Goal: Information Seeking & Learning: Learn about a topic

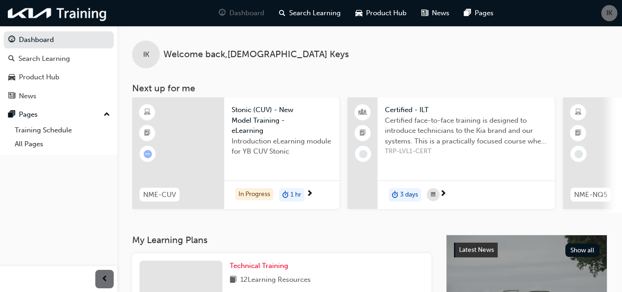
click at [248, 117] on span "Stonic (CUV) - New Model Training - eLearning" at bounding box center [282, 120] width 100 height 31
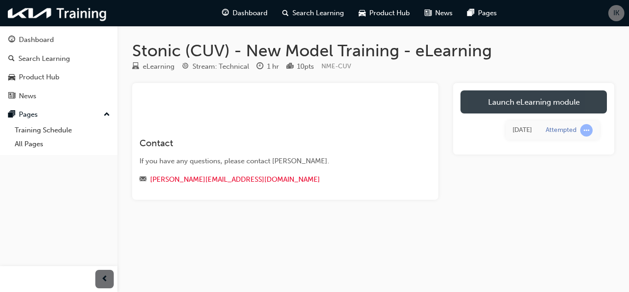
click at [550, 96] on link "Launch eLearning module" at bounding box center [534, 101] width 146 height 23
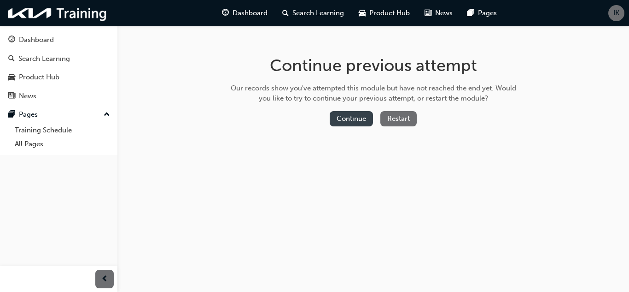
click at [358, 118] on button "Continue" at bounding box center [351, 118] width 43 height 15
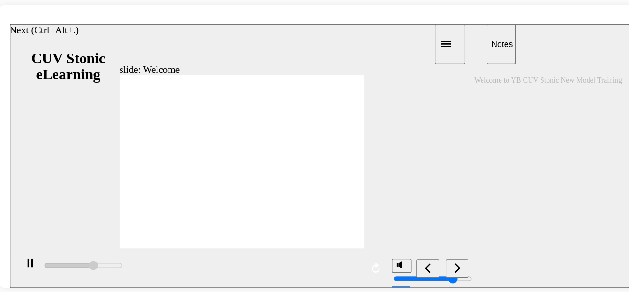
click at [344, 206] on div "next" at bounding box center [347, 208] width 10 height 10
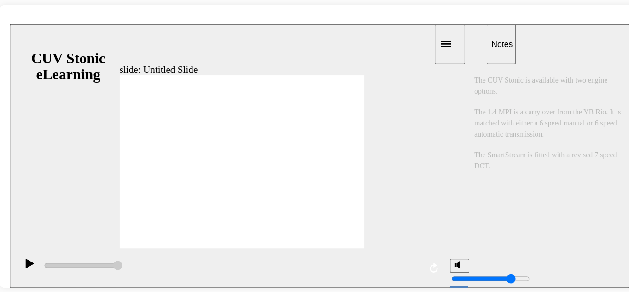
click at [277, 122] on div "slide: Untitled Slide 직선 연결선 3 • Roller Swing-Arm - Roller Swing-Arm + HLA - Im…" at bounding box center [243, 123] width 467 height 198
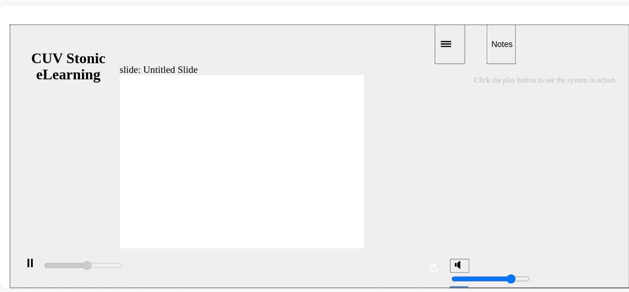
type input "69000"
